Goal: Navigation & Orientation: Find specific page/section

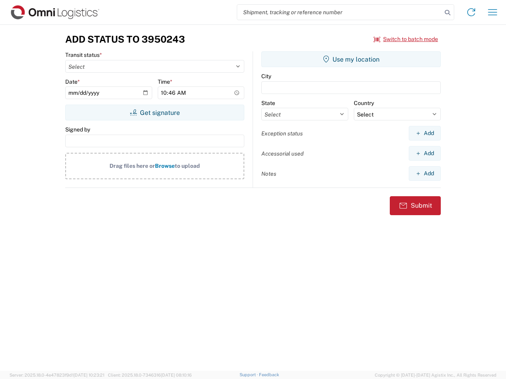
click at [339, 12] on input "search" at bounding box center [339, 12] width 205 height 15
click at [447, 13] on icon at bounding box center [447, 12] width 11 height 11
click at [471, 12] on icon at bounding box center [471, 12] width 13 height 13
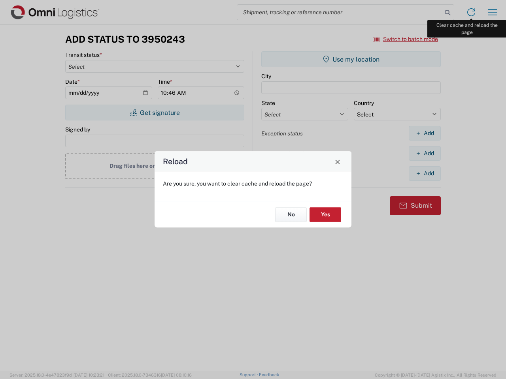
click at [492, 12] on div "Reload Are you sure, you want to clear cache and reload the page? No Yes" at bounding box center [253, 189] width 506 height 379
click at [406, 39] on div "Reload Are you sure, you want to clear cache and reload the page? No Yes" at bounding box center [253, 189] width 506 height 379
click at [155, 113] on div "Reload Are you sure, you want to clear cache and reload the page? No Yes" at bounding box center [253, 189] width 506 height 379
click at [351, 59] on div "Reload Are you sure, you want to clear cache and reload the page? No Yes" at bounding box center [253, 189] width 506 height 379
click at [424, 133] on div "Reload Are you sure, you want to clear cache and reload the page? No Yes" at bounding box center [253, 189] width 506 height 379
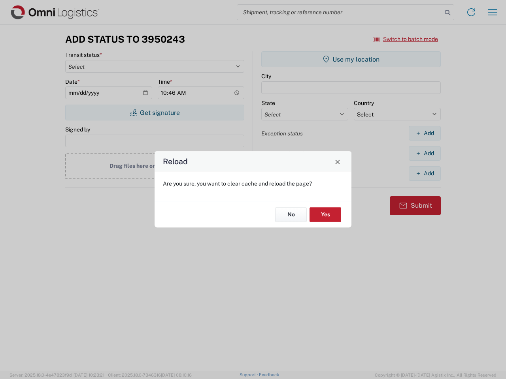
click at [424, 153] on div "Reload Are you sure, you want to clear cache and reload the page? No Yes" at bounding box center [253, 189] width 506 height 379
click at [424, 173] on div "Reload Are you sure, you want to clear cache and reload the page? No Yes" at bounding box center [253, 189] width 506 height 379
